Goal: Information Seeking & Learning: Learn about a topic

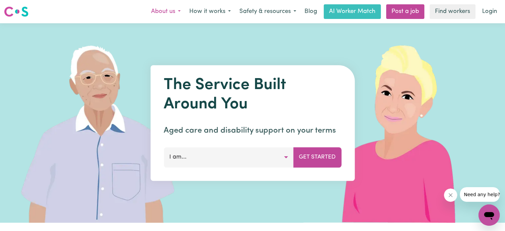
click at [176, 14] on button "About us" at bounding box center [166, 12] width 38 height 14
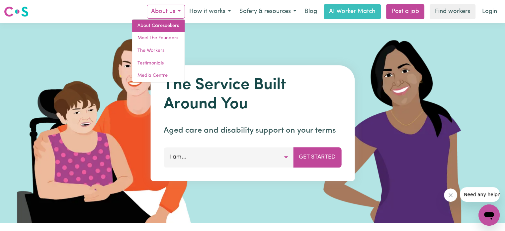
click at [159, 24] on link "About Careseekers" at bounding box center [158, 26] width 52 height 13
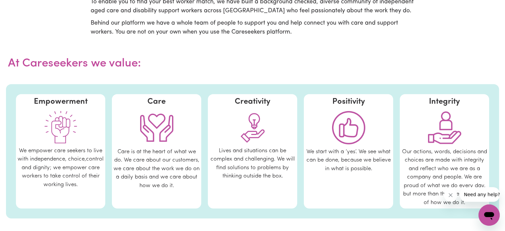
scroll to position [314, 0]
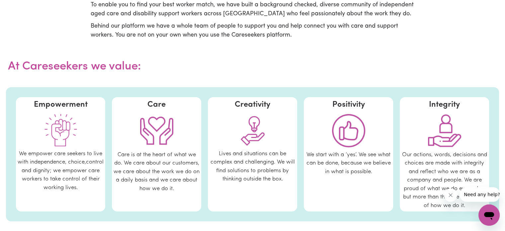
click at [454, 195] on button "Close message from company" at bounding box center [450, 194] width 13 height 13
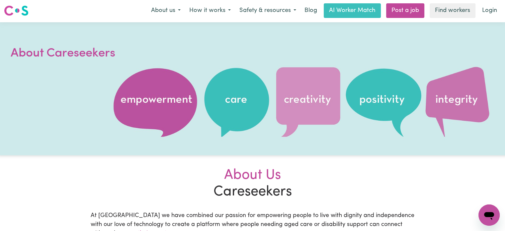
scroll to position [0, 0]
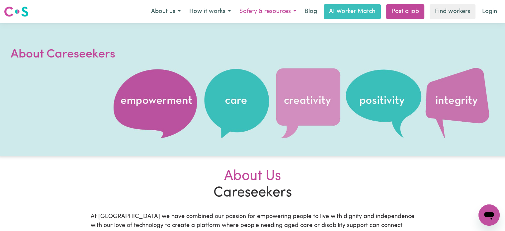
click at [259, 14] on button "Safety & resources" at bounding box center [267, 12] width 65 height 14
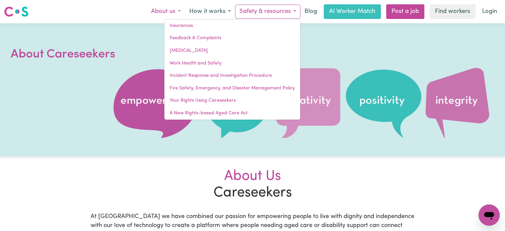
click at [174, 10] on button "About us" at bounding box center [166, 12] width 38 height 14
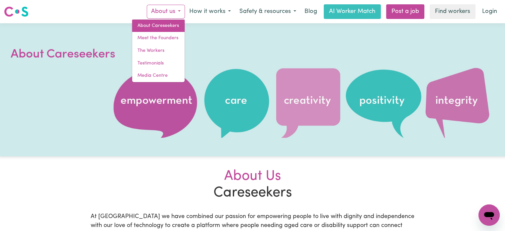
click at [157, 23] on link "About Careseekers" at bounding box center [158, 26] width 52 height 13
click at [142, 24] on link "About Careseekers" at bounding box center [158, 26] width 52 height 13
